Goal: Find specific page/section: Find specific page/section

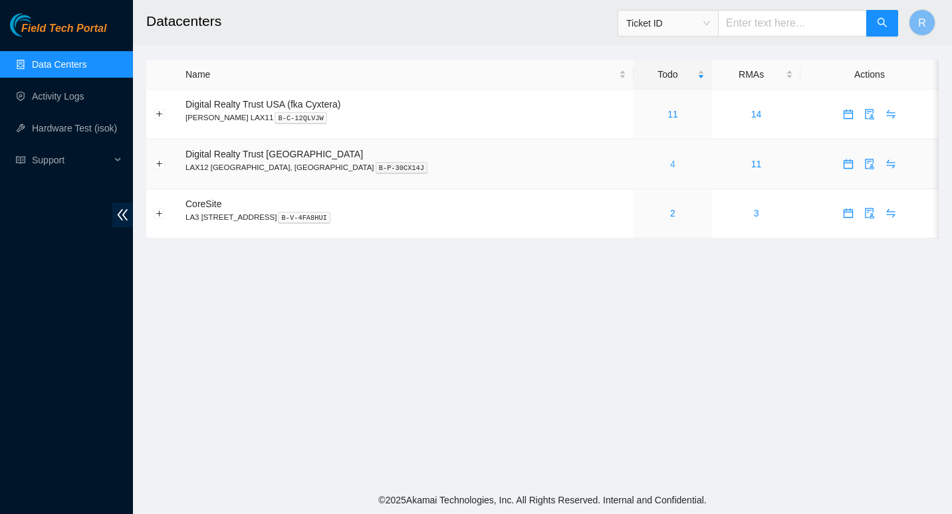
click at [670, 159] on link "4" at bounding box center [672, 164] width 5 height 11
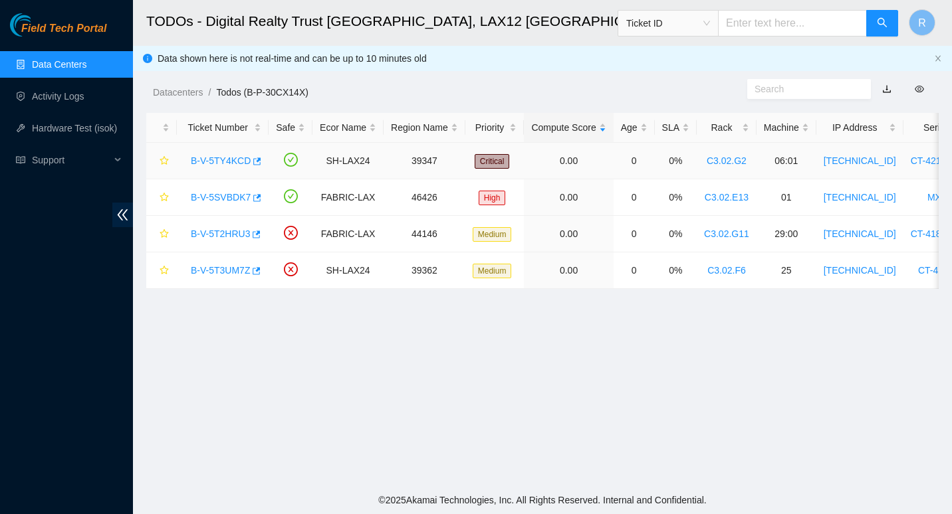
click at [215, 159] on link "B-V-5TY4KCD" at bounding box center [221, 161] width 60 height 11
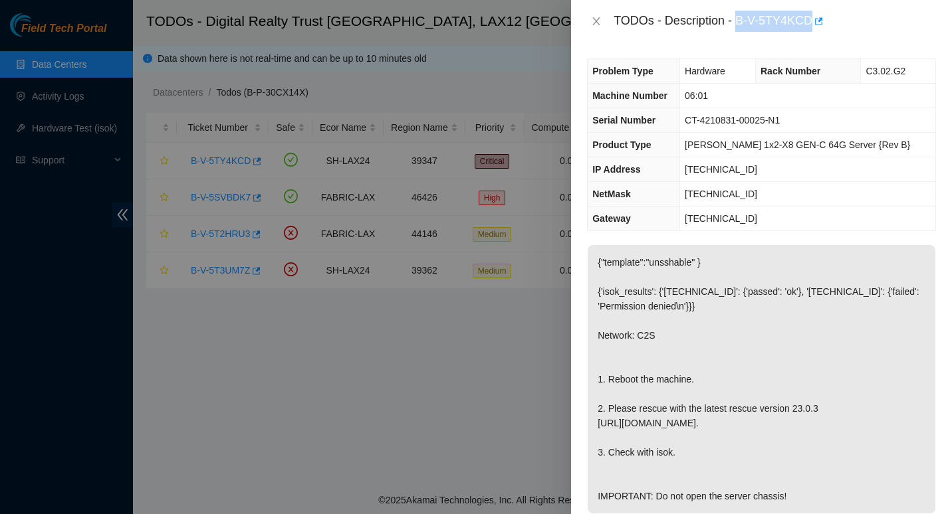
drag, startPoint x: 735, startPoint y: 22, endPoint x: 809, endPoint y: 17, distance: 74.0
click at [809, 17] on div "TODOs - Description - B-V-5TY4KCD" at bounding box center [774, 21] width 322 height 21
copy div "B-V-5TY4KCD"
